Goal: Communication & Community: Answer question/provide support

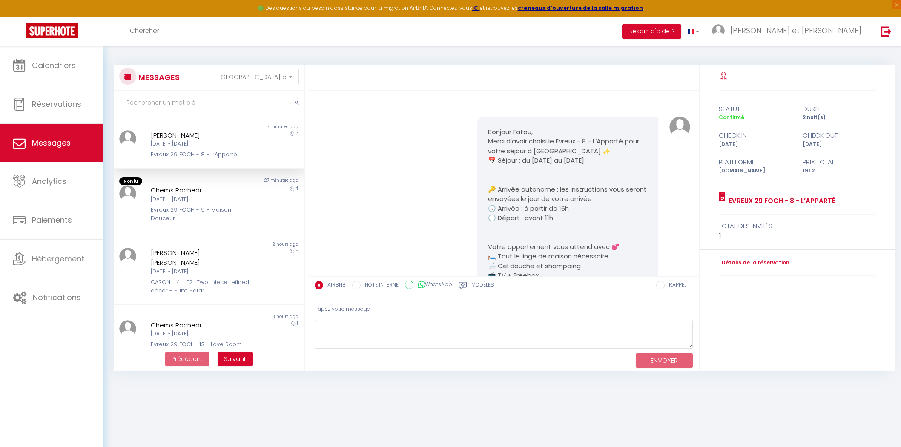
select select "message"
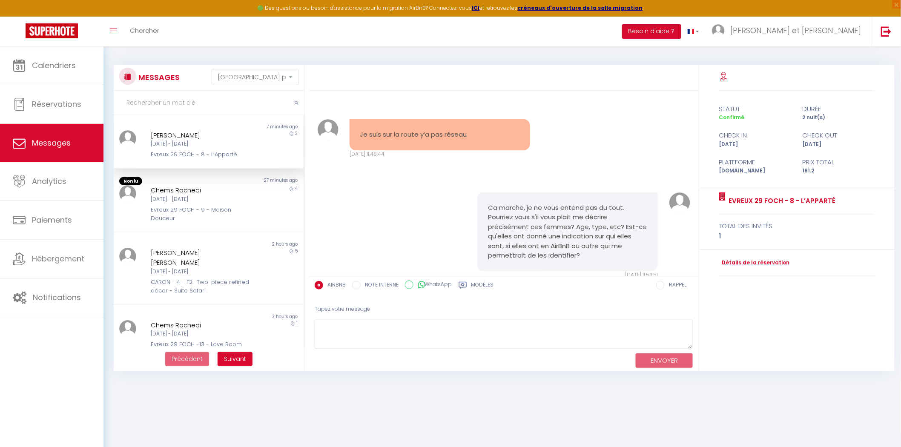
scroll to position [2393, 0]
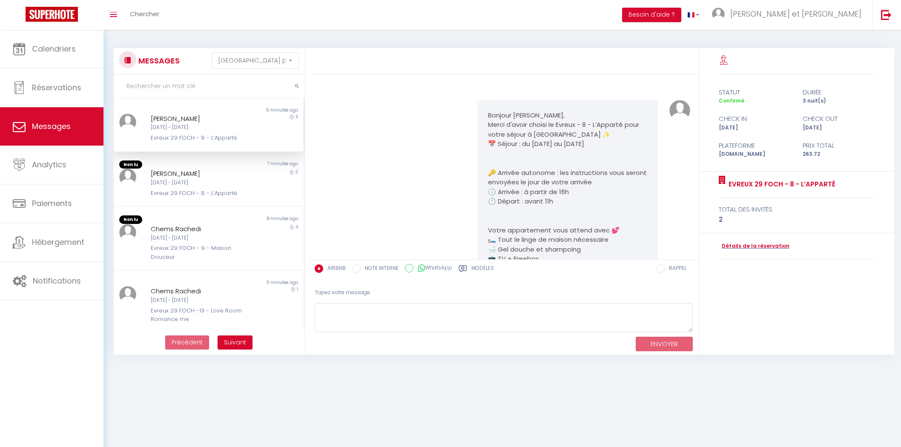
select select "message"
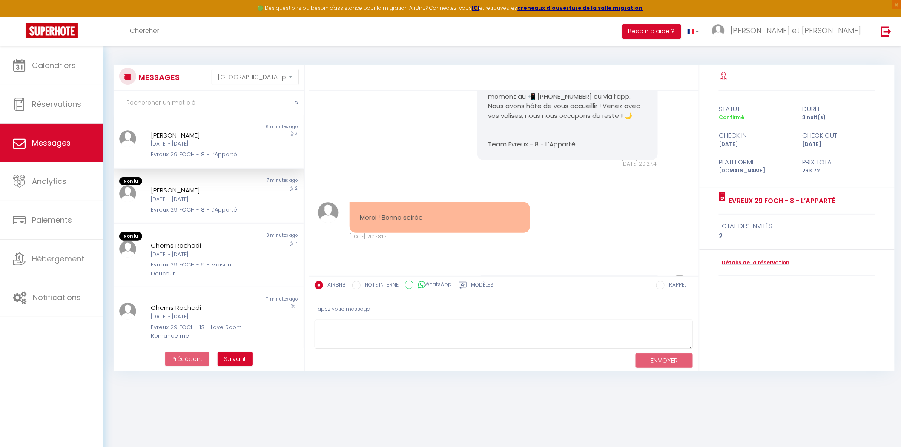
scroll to position [226, 0]
click at [184, 267] on div "Evreux 29 FOCH - 9 - Maison Douceur" at bounding box center [201, 269] width 100 height 17
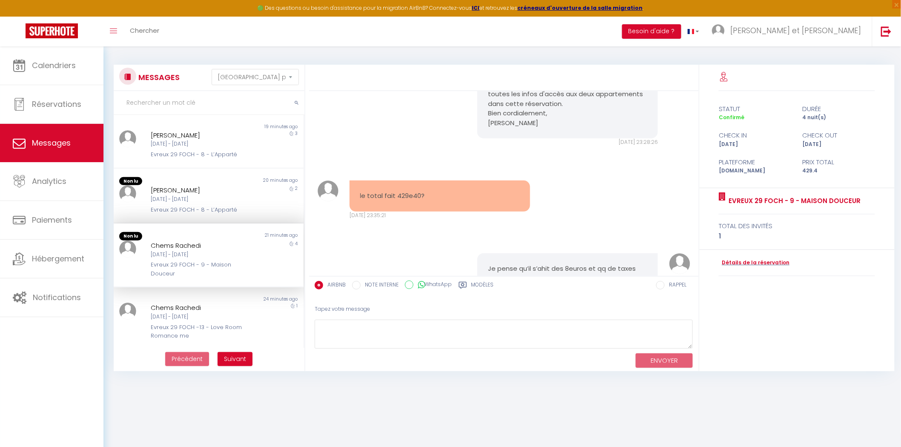
scroll to position [3820, 0]
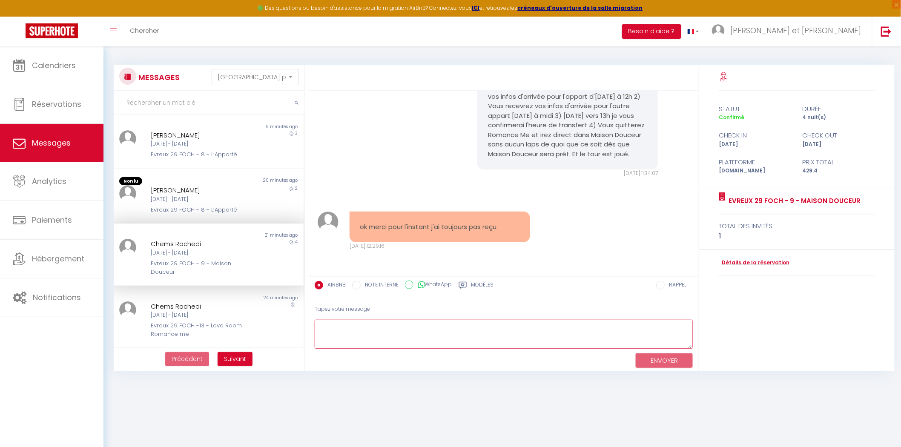
click at [342, 338] on textarea at bounding box center [504, 334] width 379 height 29
paste textarea "💖 Loremip Dolor ✨ Sitametco adip elits Doei Temp Incidid Ut ✨ Labo etdolo magna…"
type textarea "💖 Loremip Dolor ✨ Sitametco adip elits Doei Temp Incidid Ut ✨ Labo etdolo magna…"
click at [671, 363] on button "ENVOYER" at bounding box center [664, 361] width 57 height 15
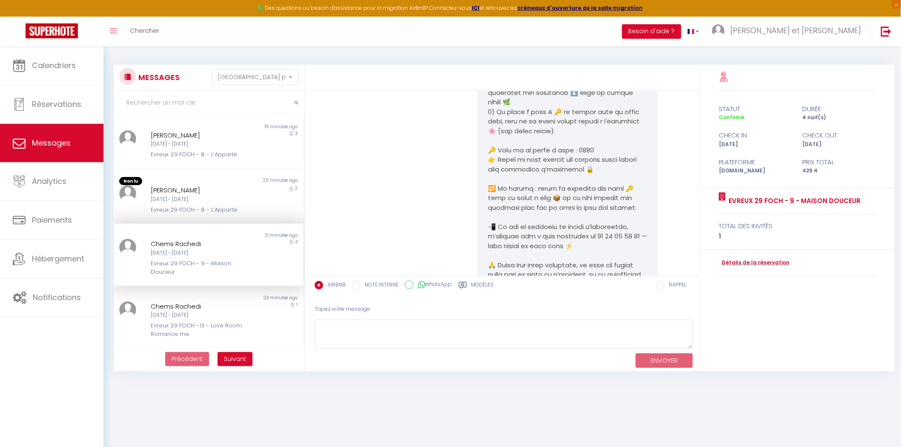
scroll to position [4126, 0]
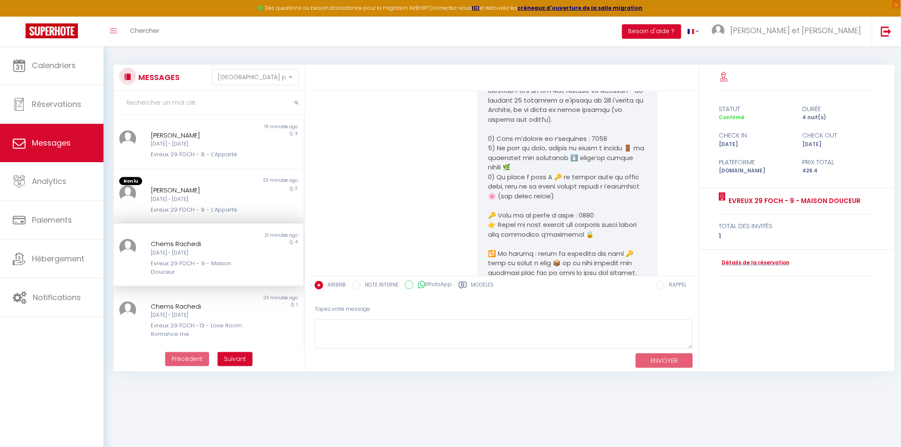
drag, startPoint x: 164, startPoint y: 245, endPoint x: 169, endPoint y: 248, distance: 5.7
click at [164, 245] on div "Chems Rachedi" at bounding box center [201, 244] width 100 height 10
click at [363, 335] on textarea at bounding box center [504, 334] width 379 height 29
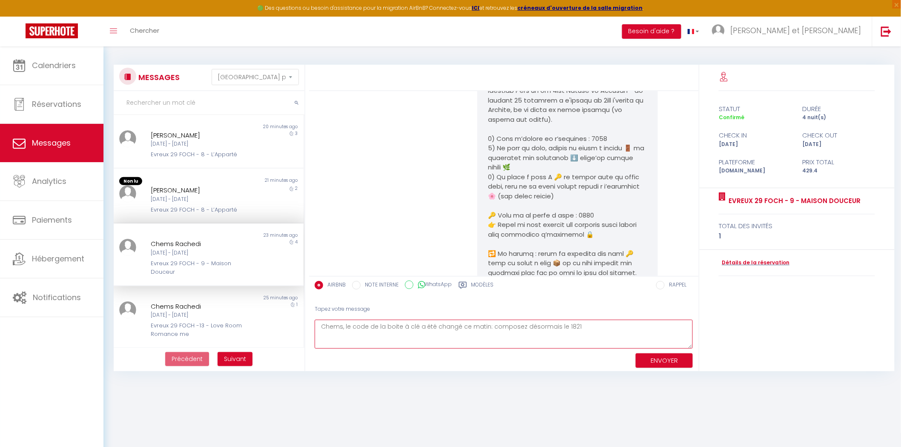
type textarea "Chems, le code de la boite à clé a été changé ce matin: composez désormais le 1…"
click at [669, 361] on button "ENVOYER" at bounding box center [664, 361] width 57 height 15
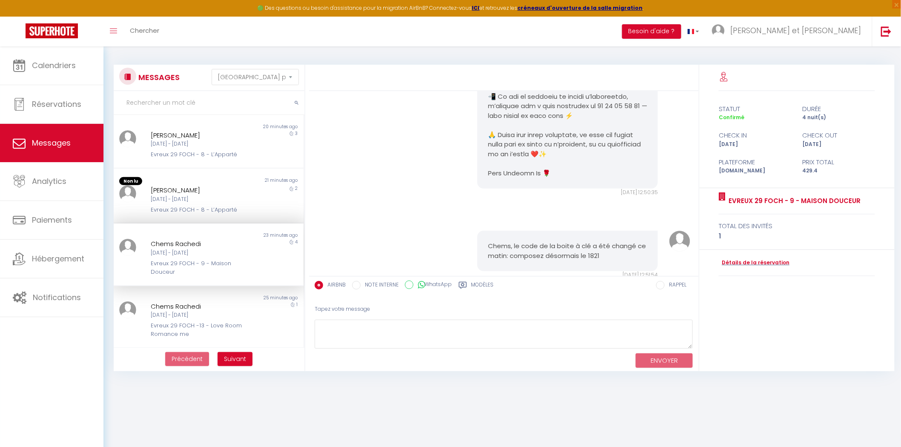
scroll to position [4303, 0]
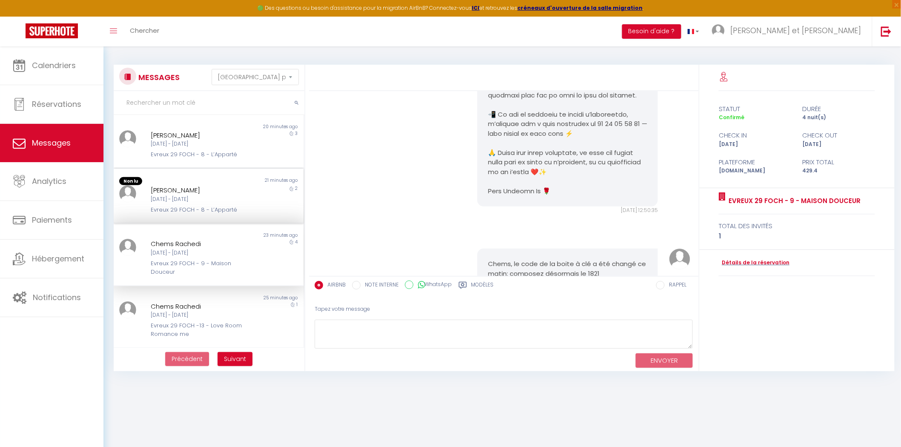
click at [204, 206] on div "Evreux 29 FOCH - 8 - L’Apparté" at bounding box center [201, 210] width 100 height 9
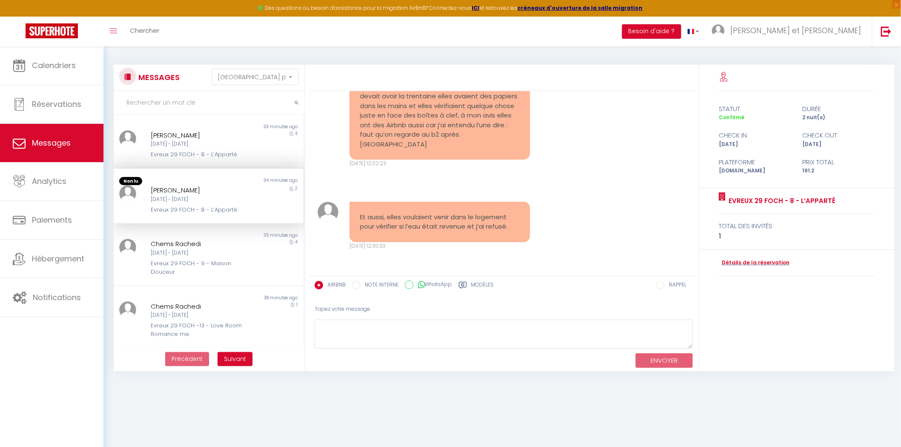
scroll to position [2635, 0]
click at [352, 333] on textarea at bounding box center [504, 334] width 379 height 29
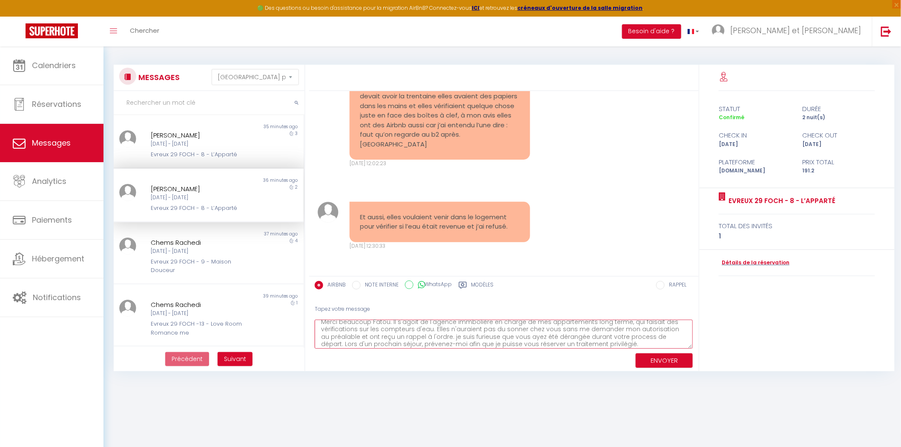
scroll to position [0, 0]
click at [466, 326] on textarea "Merci beaucoup Fatou. Il s'agoit de l'agence immbolière en charge de mes appart…" at bounding box center [504, 334] width 379 height 29
click at [391, 330] on textarea "Merci beaucoup Fatou. Il s'agoit de l'agence immobilière en charge de mes appar…" at bounding box center [504, 334] width 379 height 29
click at [456, 330] on textarea "Merci beaucoup Fatou. Après enquête, il s'agoit de l'agence immobilière en char…" at bounding box center [504, 334] width 379 height 29
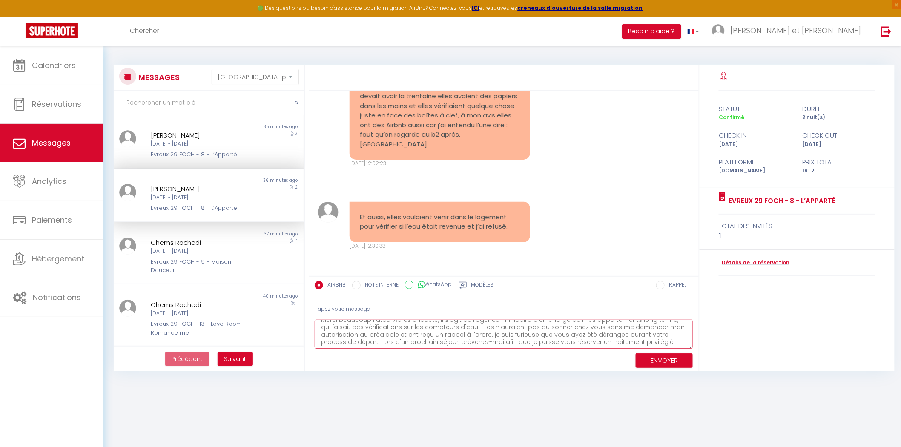
click at [667, 342] on textarea "Merci beaucoup Fatou. Après enquête, il s'agit de l'agence immobilière en charg…" at bounding box center [504, 334] width 379 height 29
type textarea "Merci beaucoup Fatou. Après enquête, il s'agit de l'agence immobilière en charg…"
click at [659, 371] on div "ENVOYER" at bounding box center [504, 360] width 379 height 23
click at [669, 363] on button "ENVOYER" at bounding box center [664, 361] width 57 height 15
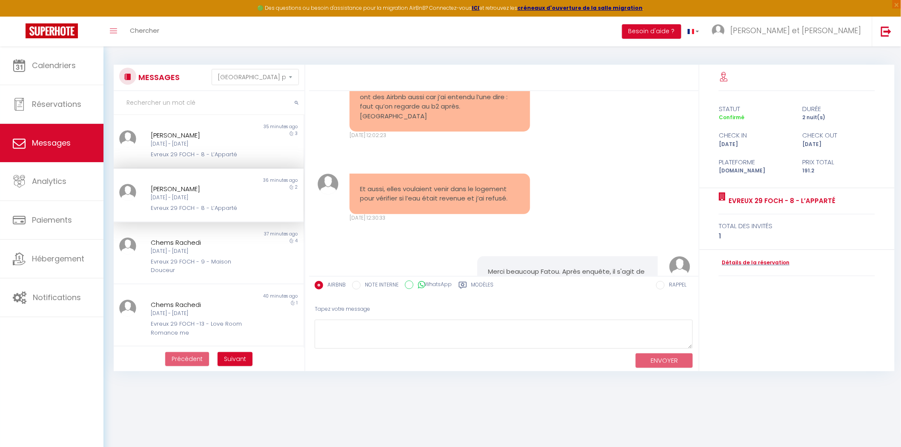
scroll to position [2804, 0]
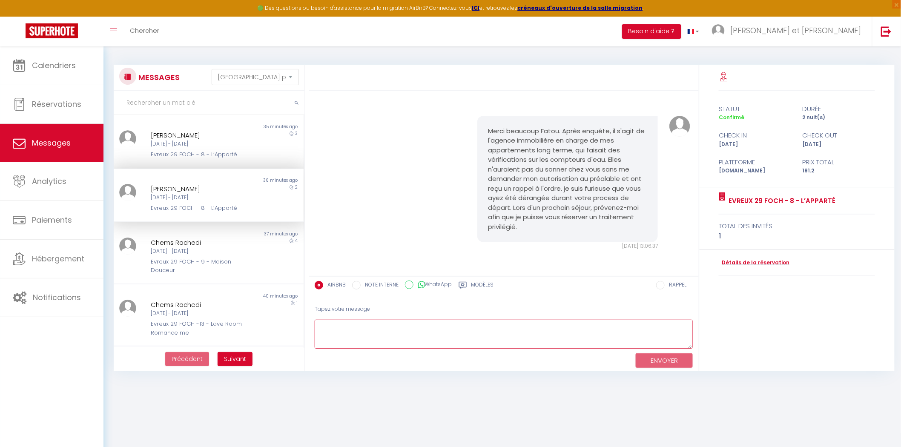
click at [424, 331] on textarea at bounding box center [504, 334] width 379 height 29
type textarea "Je vous adresse toutes mes excuses pour le dérangement et vous remercie de votr…"
click at [659, 360] on button "ENVOYER" at bounding box center [664, 361] width 57 height 15
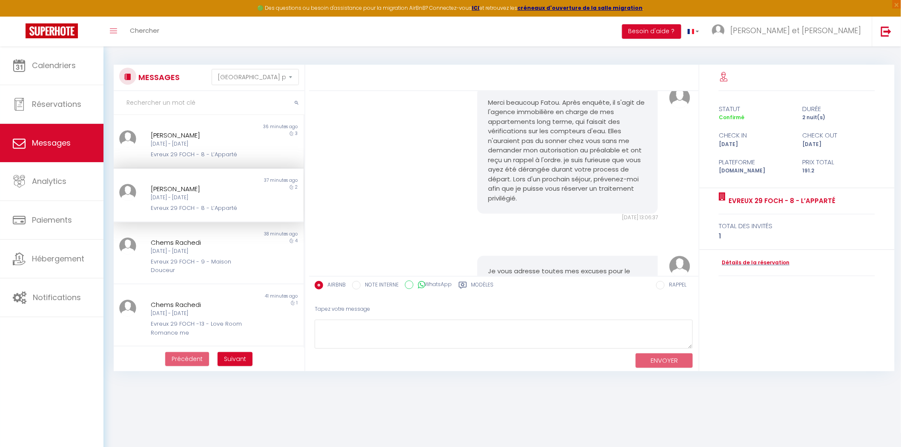
scroll to position [2915, 0]
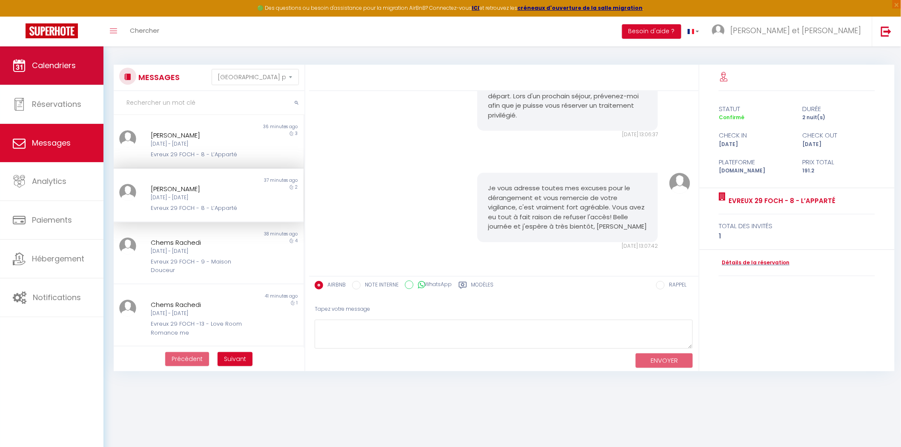
click at [65, 69] on span "Calendriers" at bounding box center [54, 65] width 44 height 11
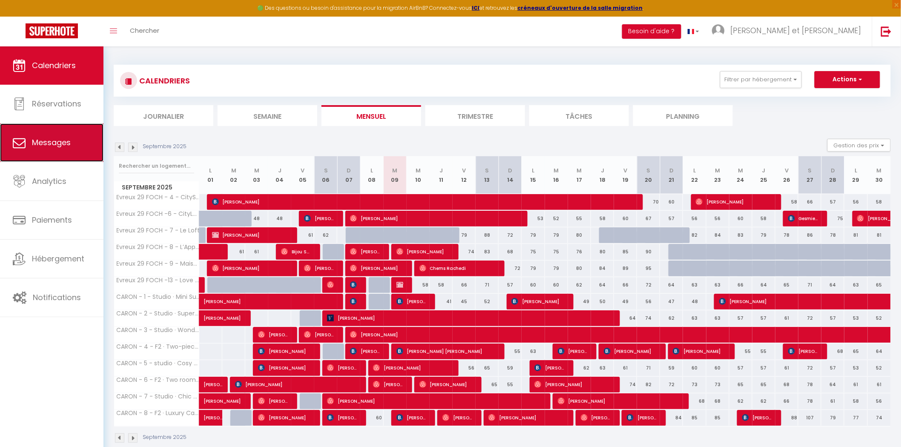
click at [52, 144] on span "Messages" at bounding box center [51, 142] width 39 height 11
select select "message"
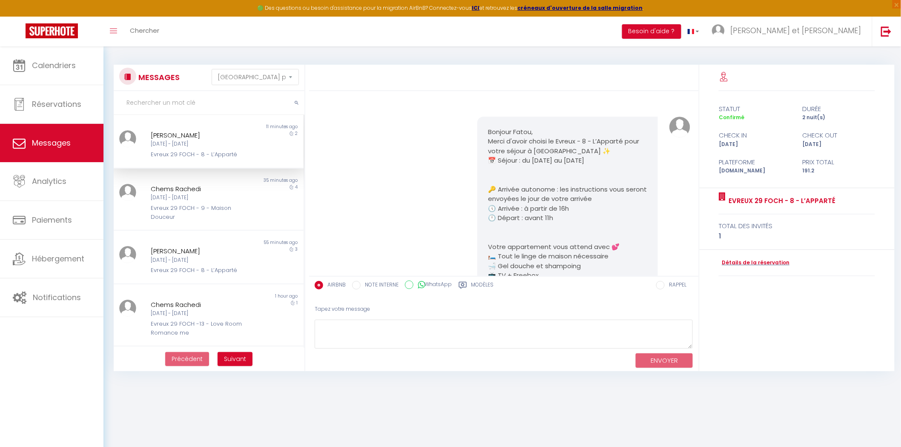
scroll to position [3008, 0]
